Goal: Transaction & Acquisition: Obtain resource

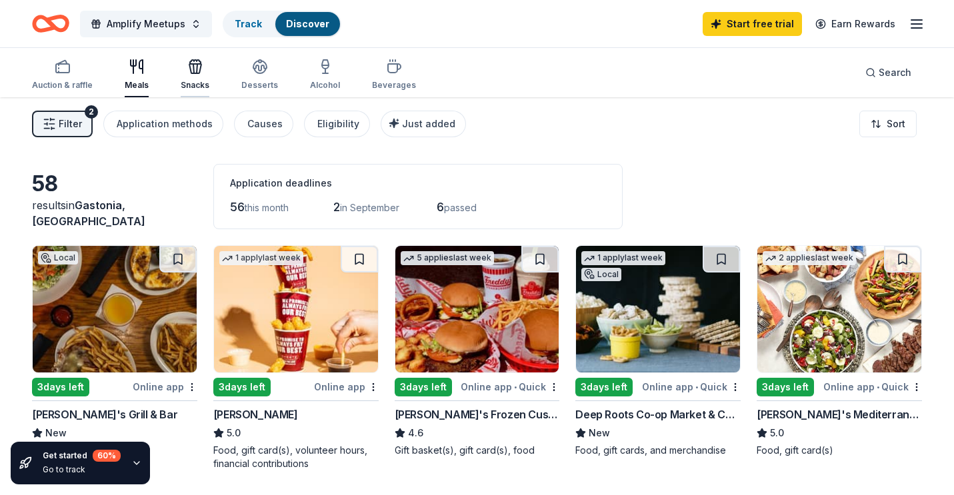
click at [196, 72] on icon "button" at bounding box center [195, 67] width 16 height 16
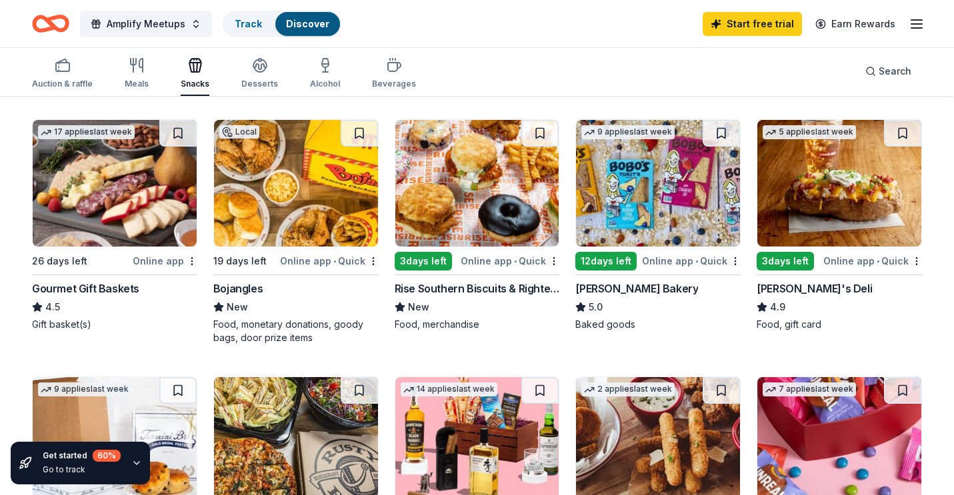
scroll to position [372, 0]
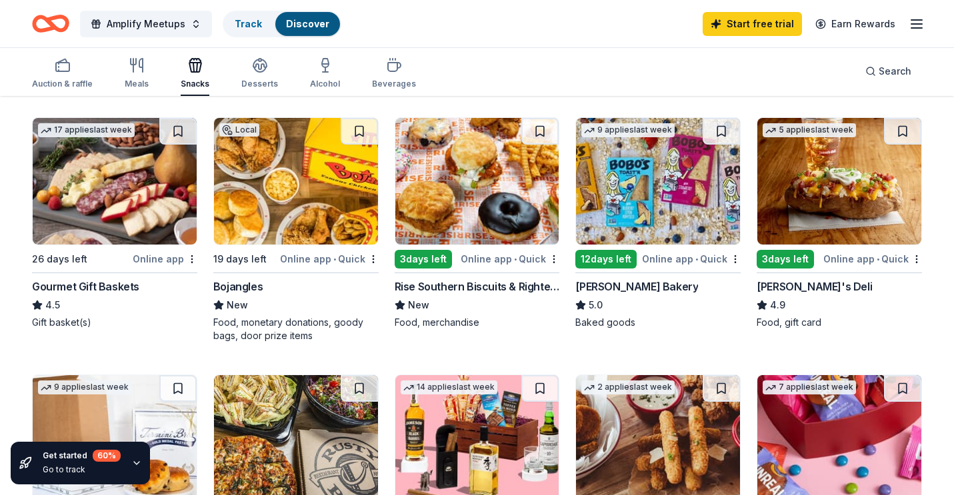
click at [458, 285] on div "Rise Southern Biscuits & Righteous Chicken" at bounding box center [476, 287] width 165 height 16
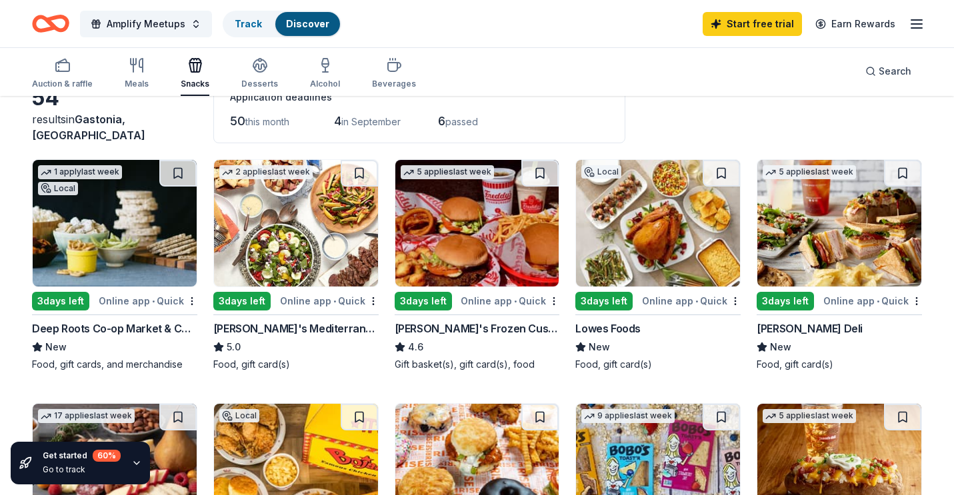
scroll to position [0, 0]
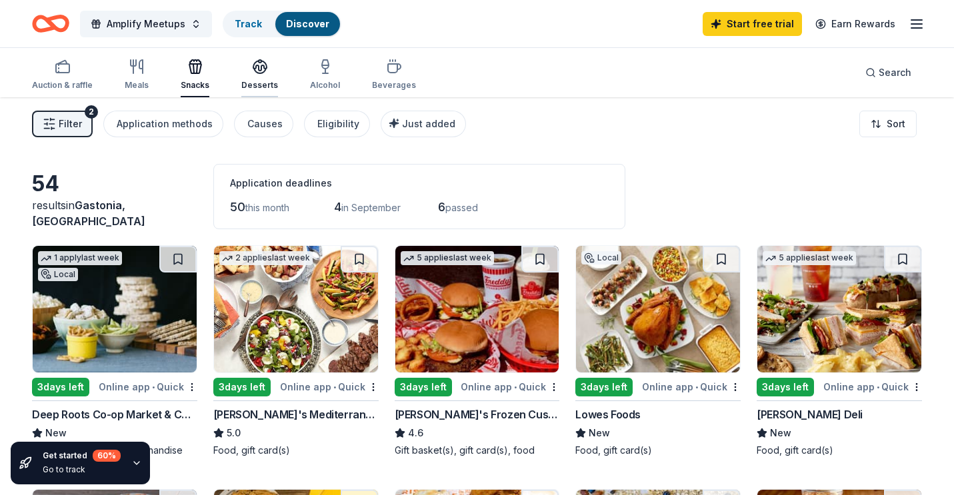
click at [262, 74] on icon "button" at bounding box center [260, 67] width 16 height 16
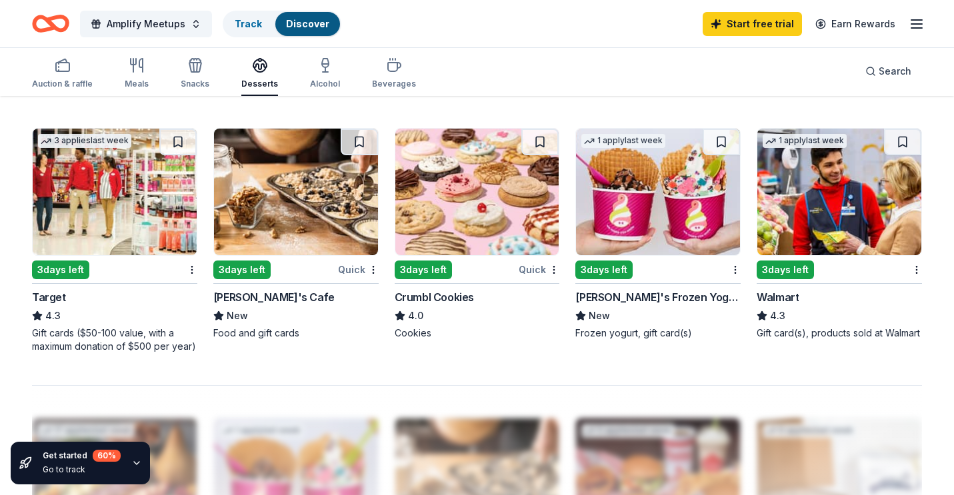
scroll to position [894, 0]
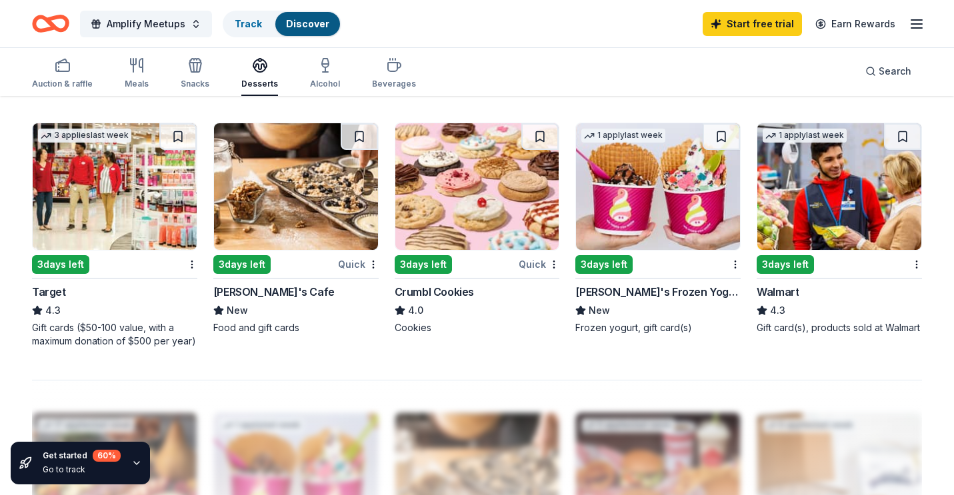
click at [463, 219] on img at bounding box center [477, 186] width 164 height 127
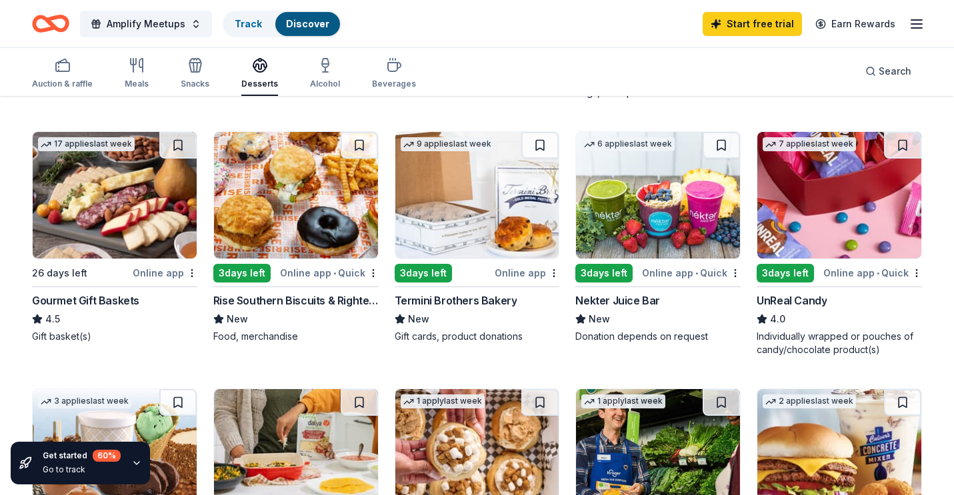
scroll to position [361, 0]
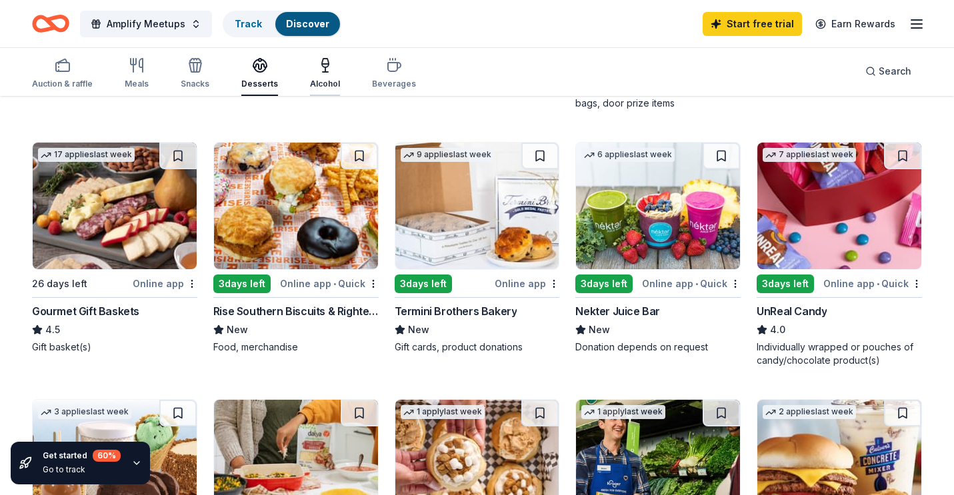
click at [321, 86] on div "Alcohol" at bounding box center [325, 84] width 30 height 11
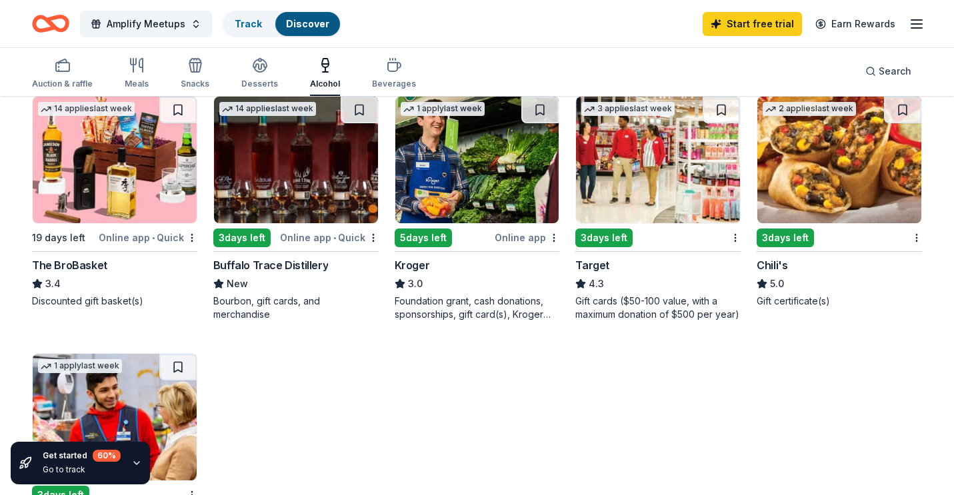
scroll to position [391, 0]
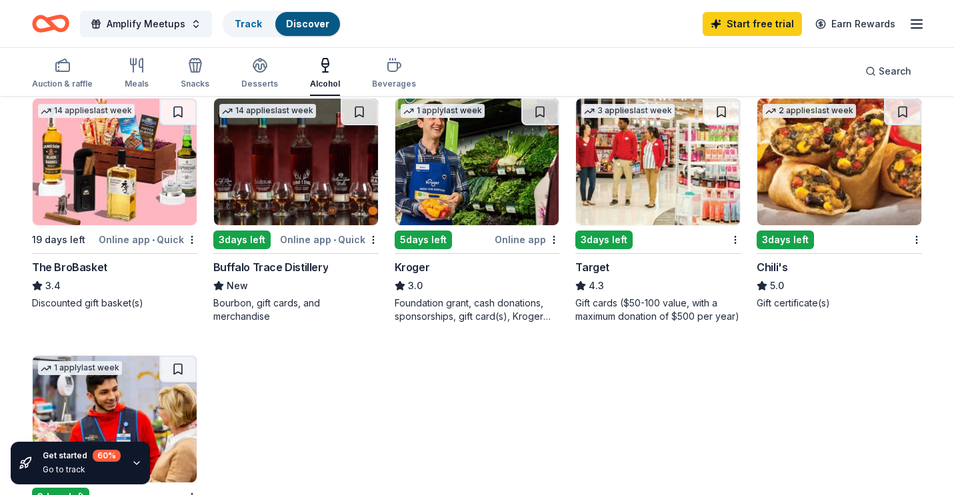
click at [304, 209] on img at bounding box center [296, 162] width 164 height 127
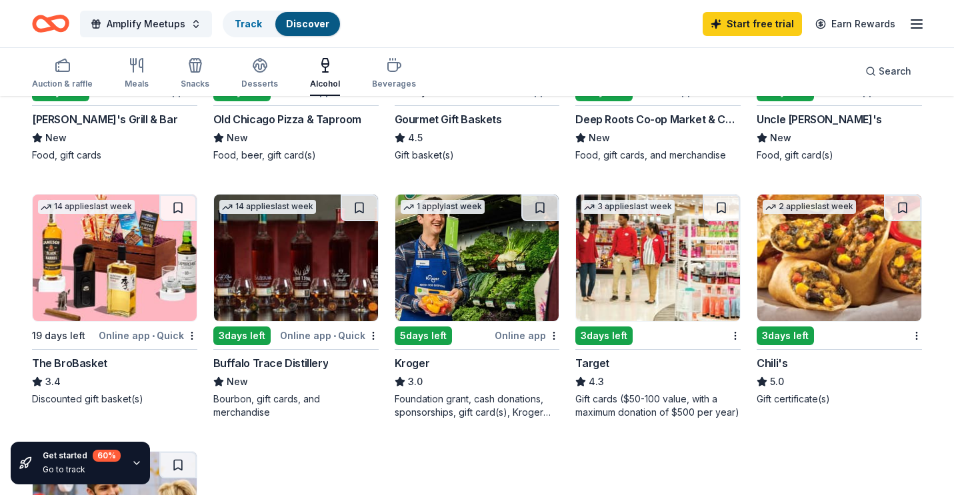
scroll to position [281, 0]
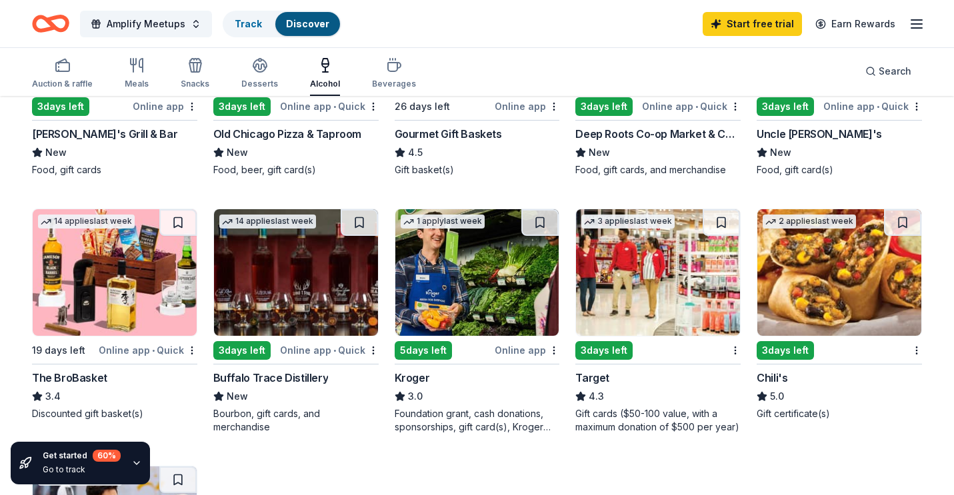
click at [461, 296] on img at bounding box center [477, 272] width 164 height 127
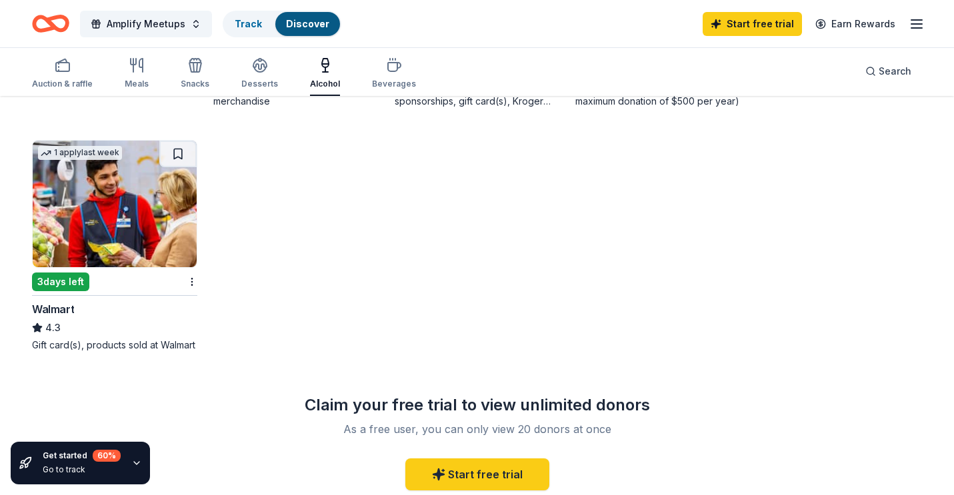
scroll to position [610, 0]
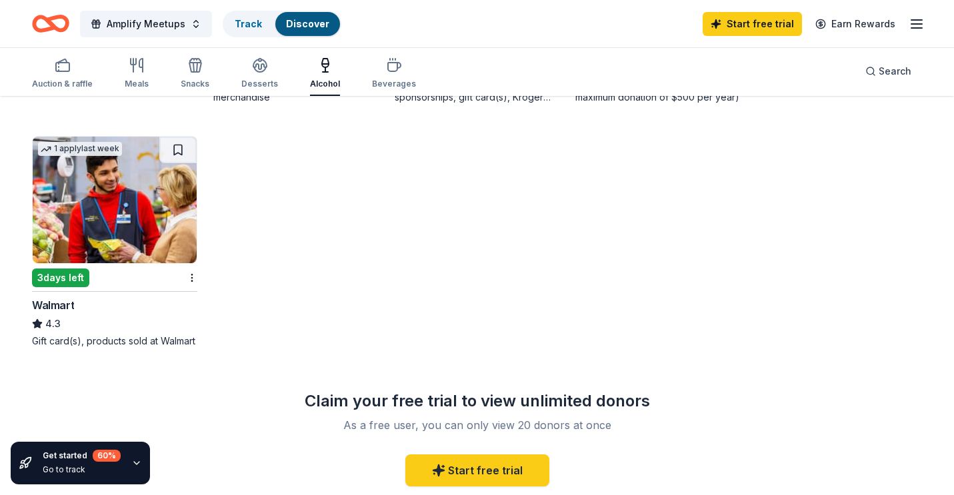
click at [111, 224] on img at bounding box center [115, 200] width 164 height 127
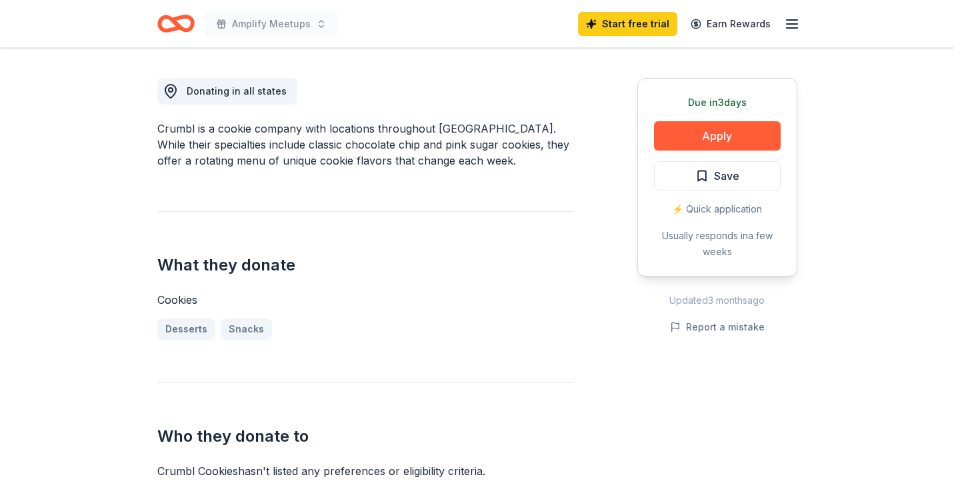
scroll to position [353, 0]
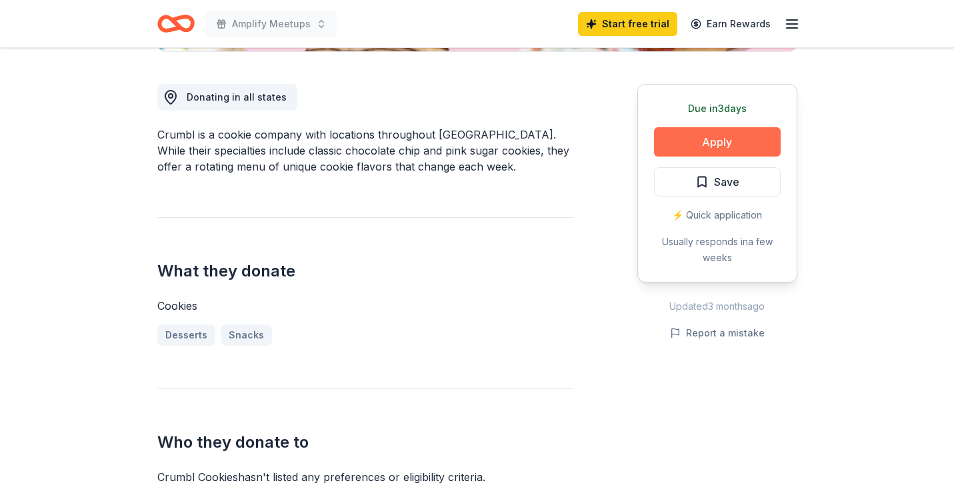
click at [704, 143] on button "Apply" at bounding box center [717, 141] width 127 height 29
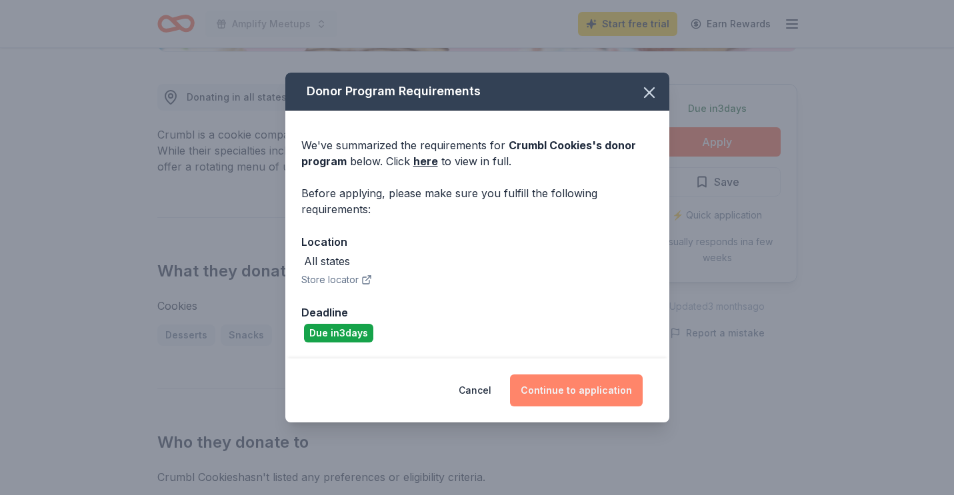
click at [571, 398] on button "Continue to application" at bounding box center [576, 391] width 133 height 32
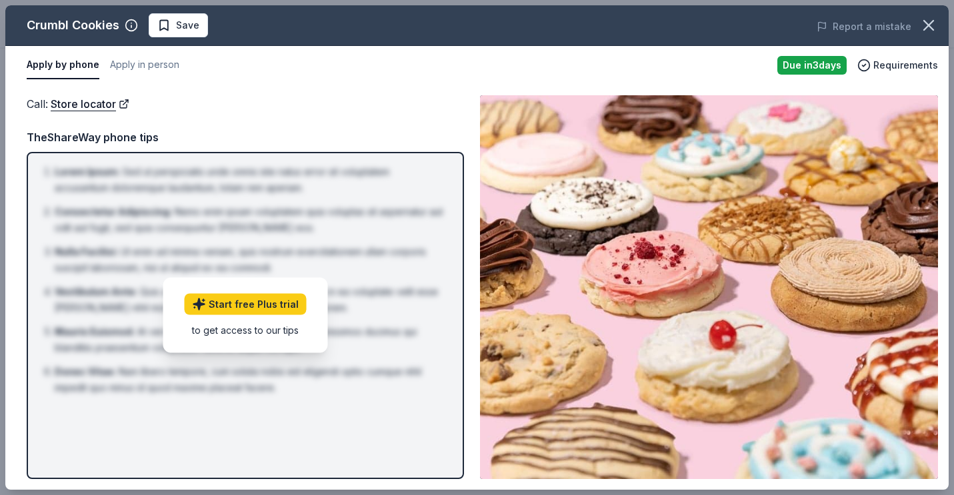
click at [590, 369] on img at bounding box center [709, 287] width 458 height 384
click at [138, 65] on button "Apply in person" at bounding box center [144, 65] width 69 height 28
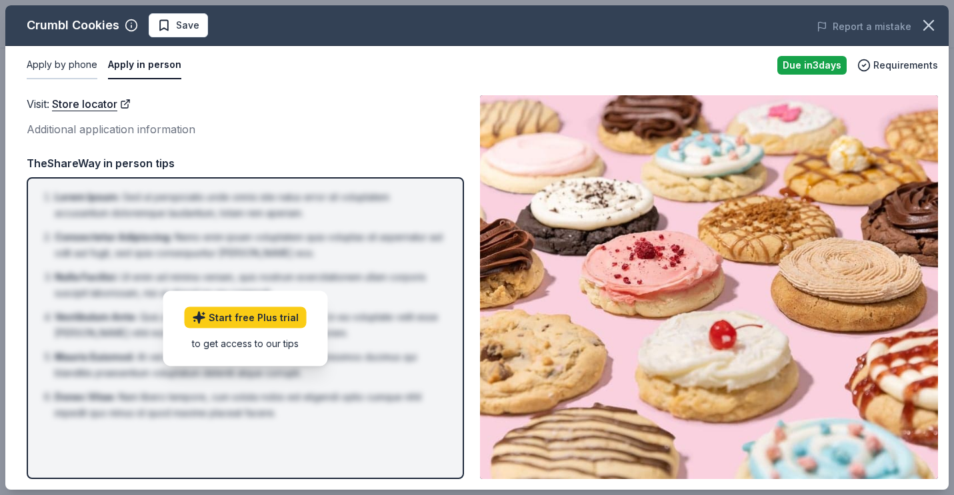
click at [71, 65] on button "Apply by phone" at bounding box center [62, 65] width 71 height 28
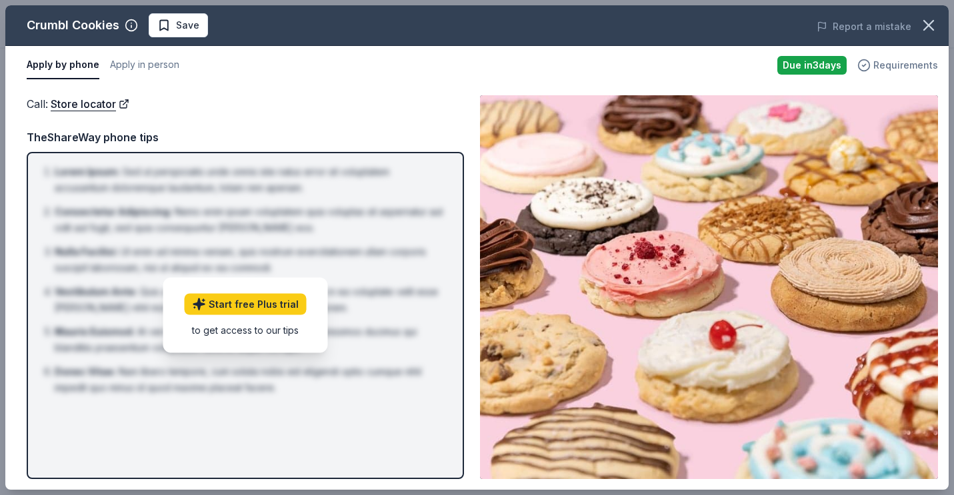
click at [892, 67] on span "Requirements" at bounding box center [905, 65] width 65 height 16
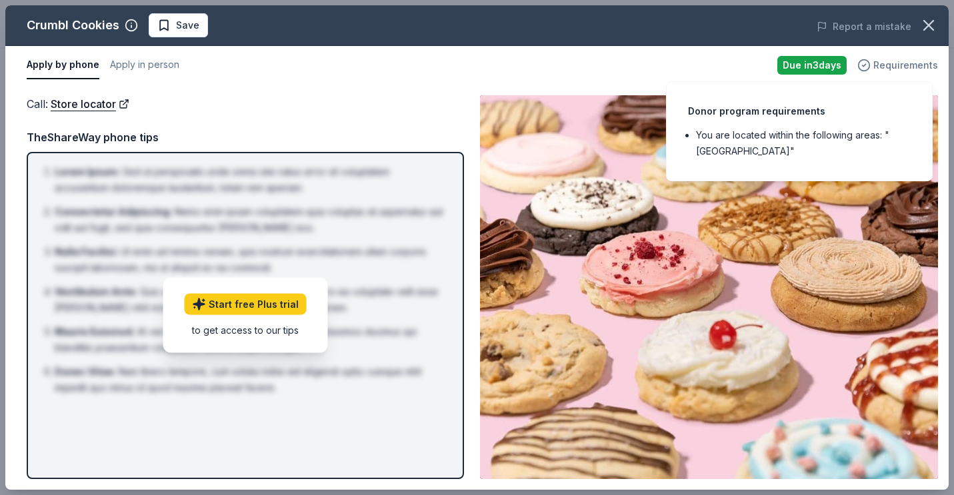
click at [892, 67] on span "Requirements" at bounding box center [905, 65] width 65 height 16
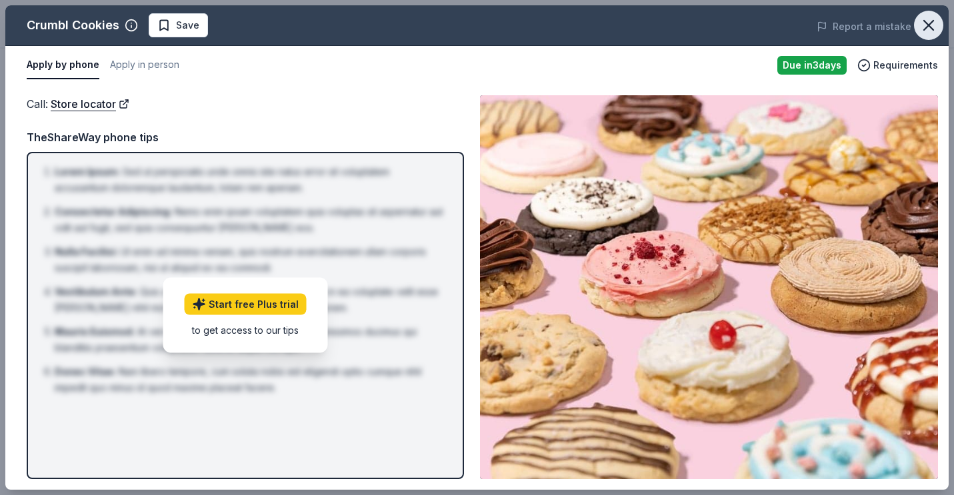
click at [924, 21] on icon "button" at bounding box center [928, 25] width 9 height 9
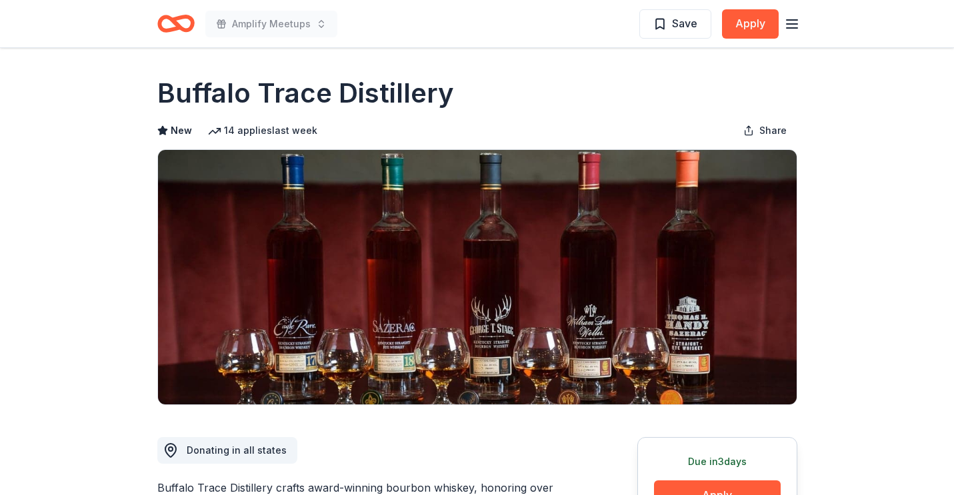
scroll to position [19, 0]
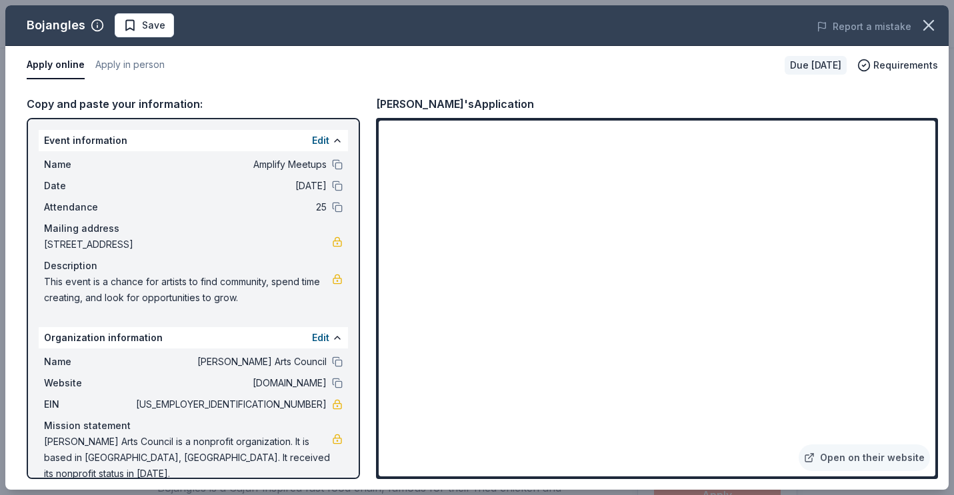
scroll to position [197, 0]
